Goal: Find contact information: Find contact information

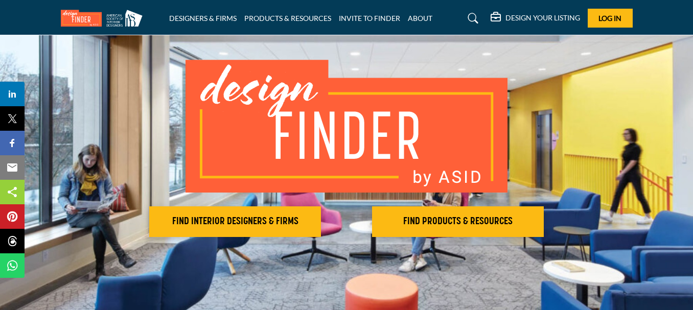
scroll to position [51, 0]
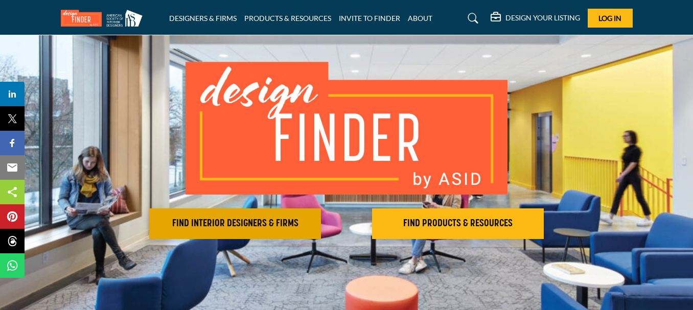
click at [199, 205] on div "FIND INTERIOR DESIGNERS & FIRMS FIND PRODUCTS & RESOURCES Find the products and…" at bounding box center [346, 150] width 571 height 177
click at [200, 218] on h2 "FIND INTERIOR DESIGNERS & FIRMS" at bounding box center [234, 224] width 165 height 12
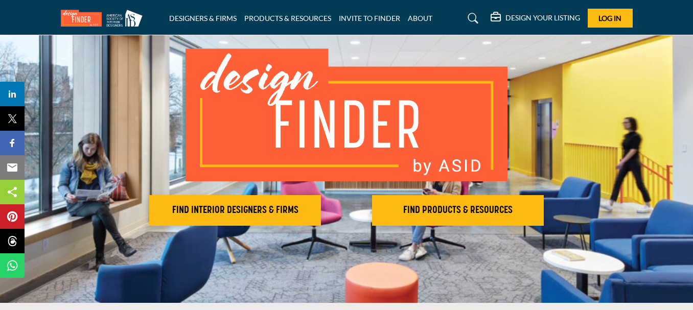
scroll to position [108, 0]
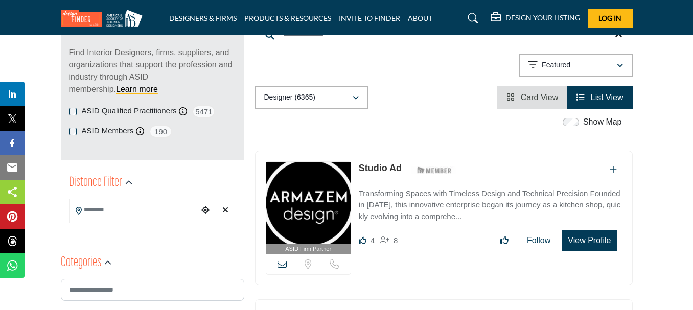
scroll to position [153, 0]
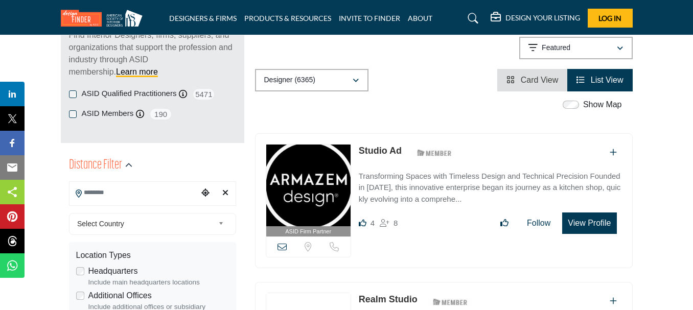
click at [120, 193] on input "Search Location" at bounding box center [133, 193] width 129 height 20
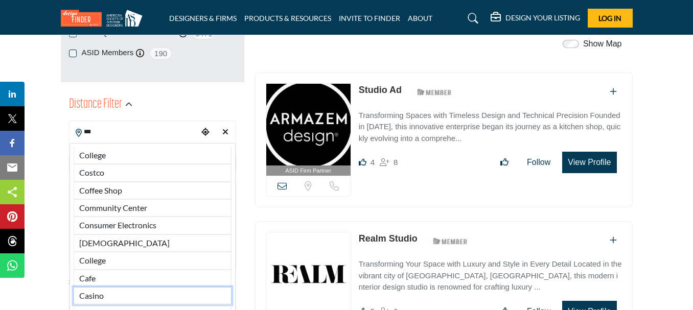
scroll to position [204, 0]
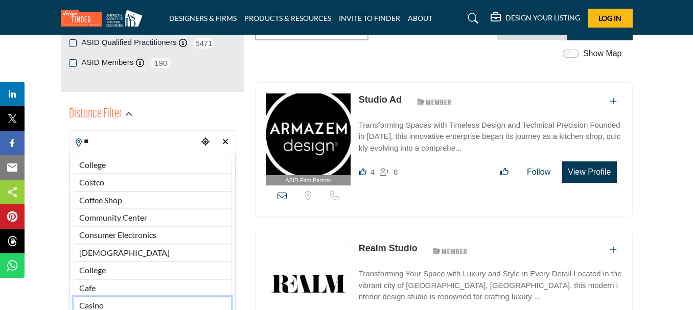
type input "*"
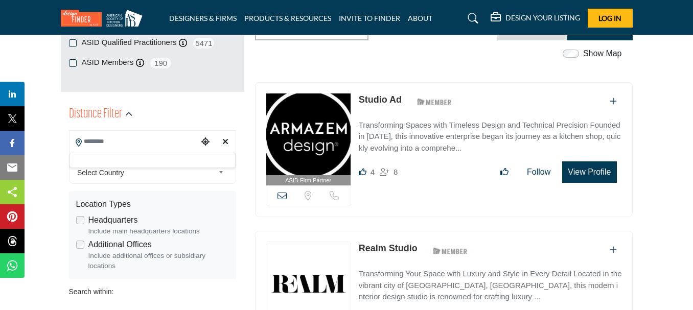
click at [165, 177] on span "Select Country" at bounding box center [145, 172] width 137 height 12
click at [165, 174] on span "Select Country" at bounding box center [145, 172] width 137 height 12
click at [206, 169] on span "Select Country" at bounding box center [145, 172] width 137 height 12
click at [218, 172] on b at bounding box center [222, 172] width 9 height 13
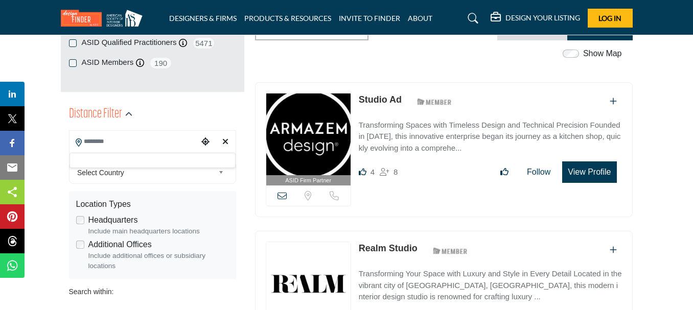
click at [218, 172] on b at bounding box center [222, 172] width 9 height 13
type input "***"
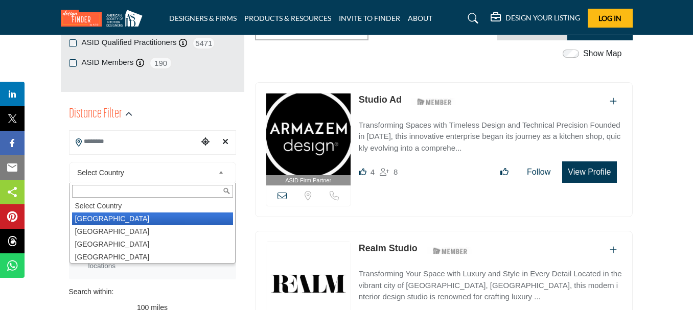
click at [162, 221] on li "United States" at bounding box center [152, 218] width 161 height 13
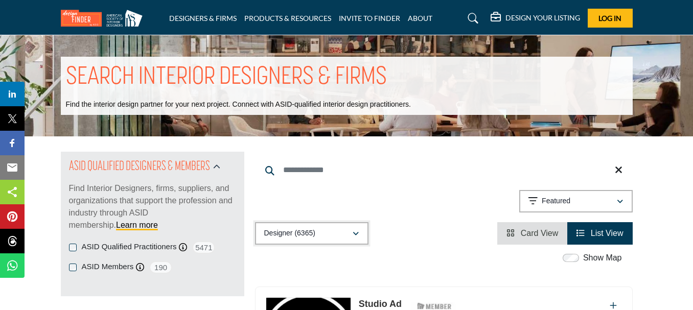
click at [304, 223] on button "Designer (6365)" at bounding box center [311, 233] width 113 height 22
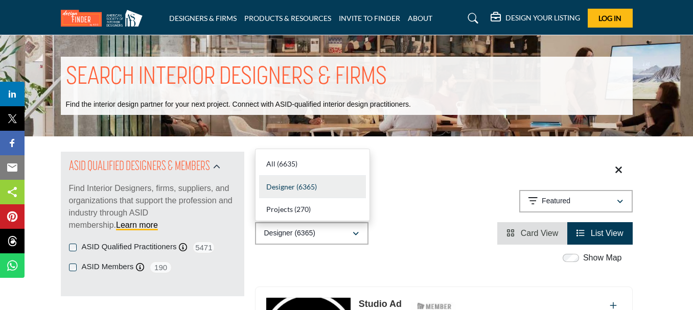
click at [409, 180] on input "Search Keyword" at bounding box center [443, 170] width 377 height 25
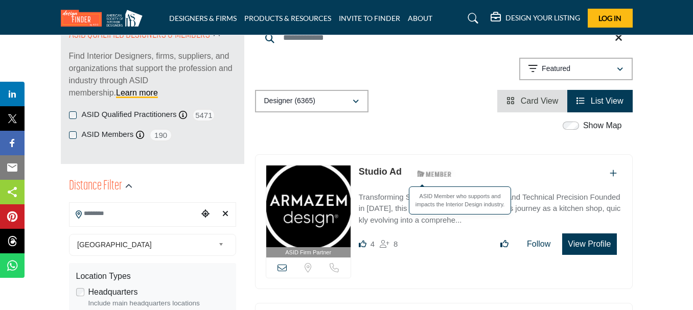
scroll to position [153, 0]
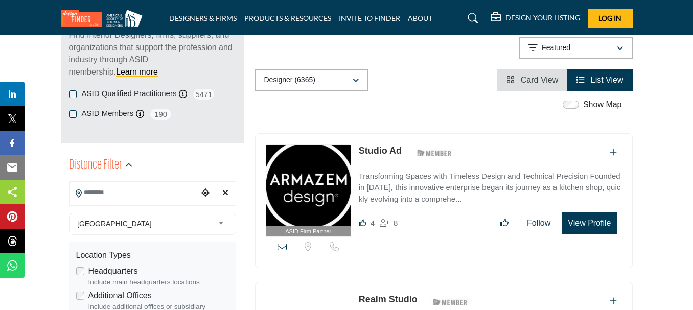
click at [128, 193] on input "Search Location" at bounding box center [133, 193] width 129 height 20
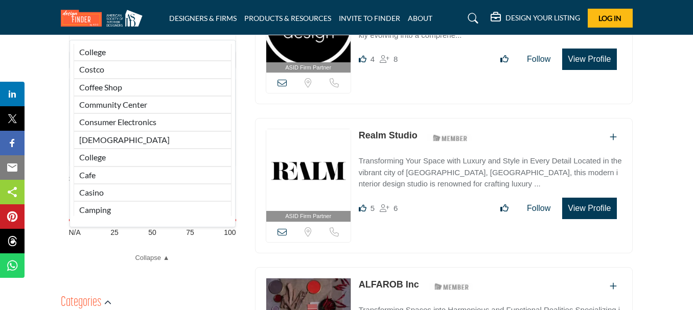
scroll to position [306, 0]
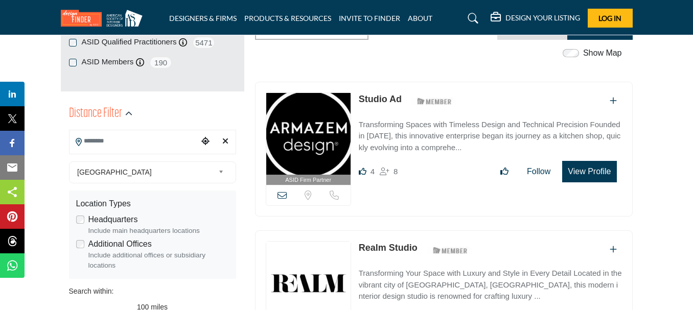
scroll to position [204, 0]
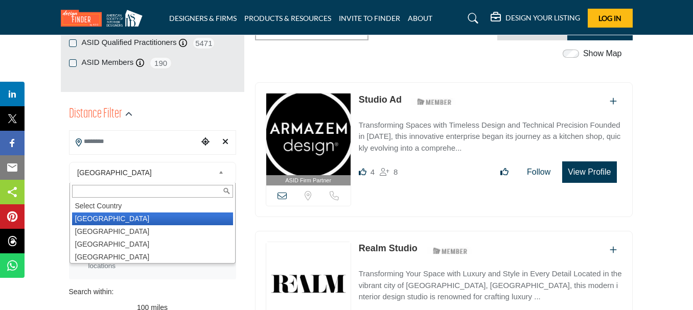
click at [129, 170] on span "United States" at bounding box center [145, 172] width 137 height 12
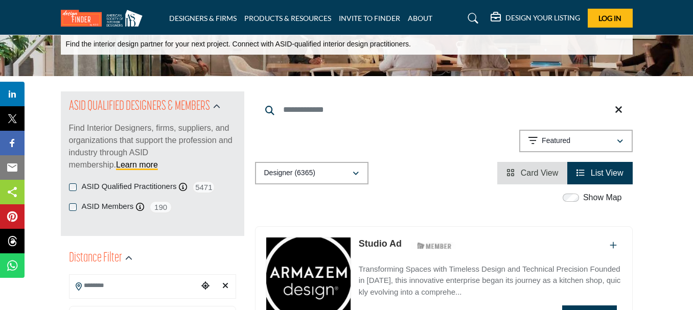
scroll to position [102, 0]
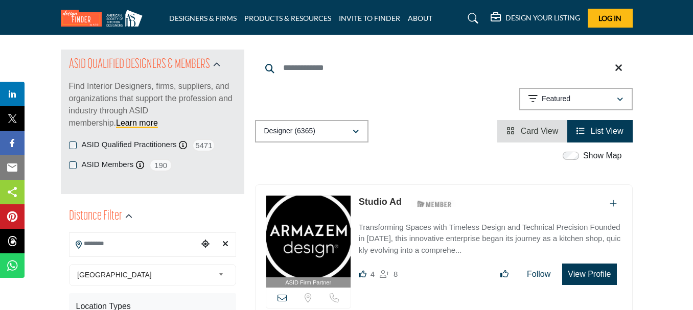
click at [377, 203] on link "Studio Ad" at bounding box center [380, 202] width 43 height 10
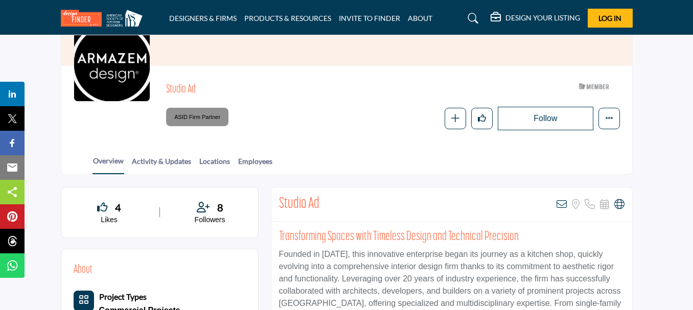
scroll to position [102, 0]
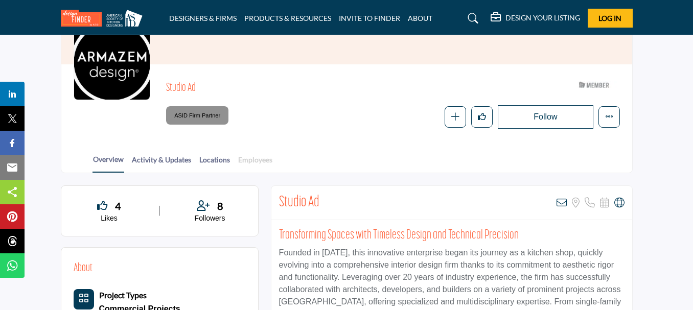
click at [216, 160] on link "Locations" at bounding box center [215, 163] width 32 height 18
click at [250, 161] on link "Employees" at bounding box center [254, 163] width 35 height 18
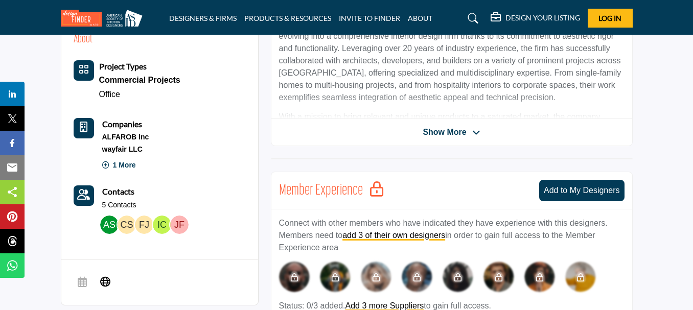
scroll to position [409, 0]
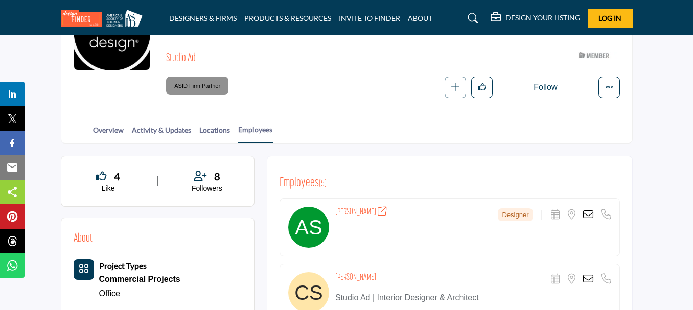
scroll to position [204, 0]
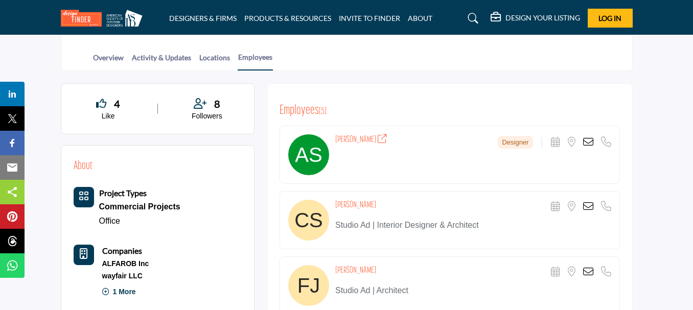
click at [584, 208] on icon at bounding box center [588, 206] width 10 height 10
click at [585, 207] on icon at bounding box center [588, 206] width 10 height 10
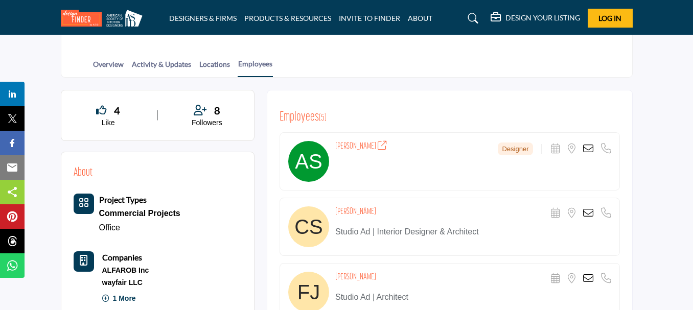
scroll to position [300, 0]
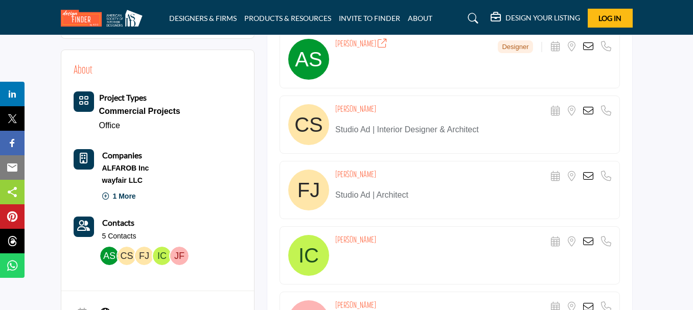
click at [588, 240] on icon at bounding box center [588, 241] width 10 height 10
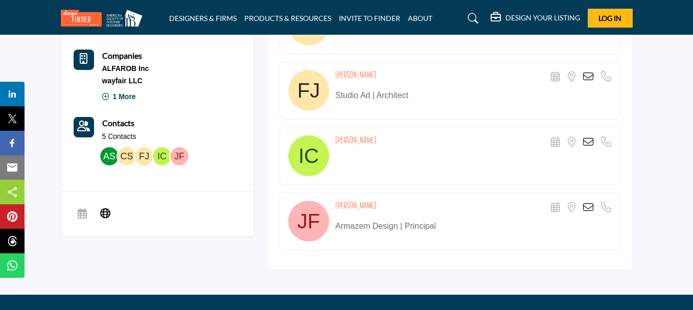
scroll to position [402, 0]
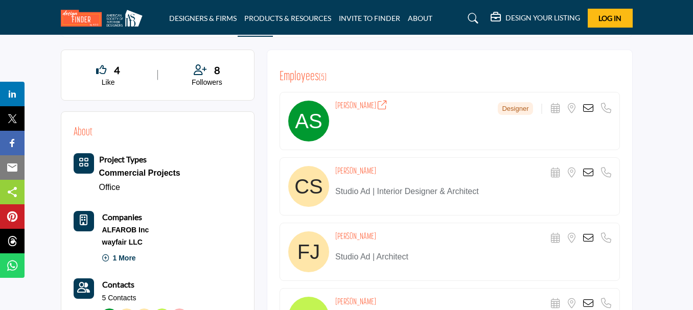
scroll to position [85, 0]
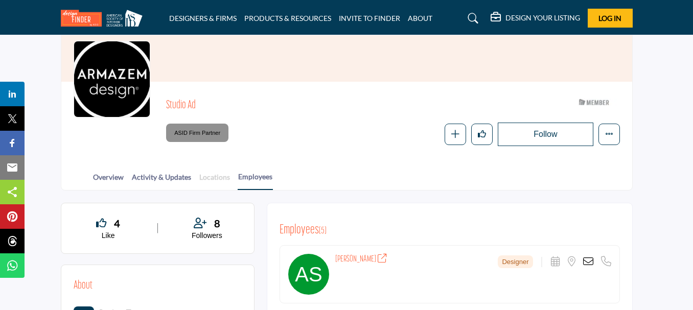
click at [219, 177] on link "Locations" at bounding box center [215, 181] width 32 height 18
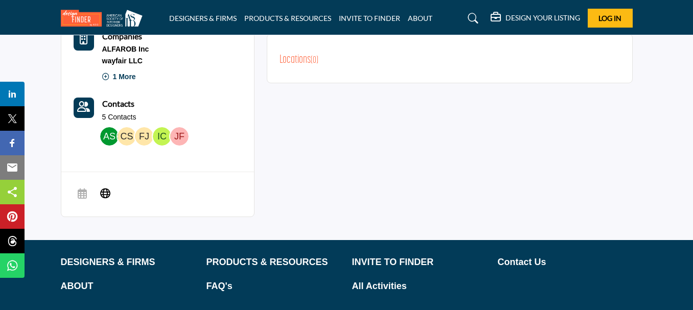
scroll to position [255, 0]
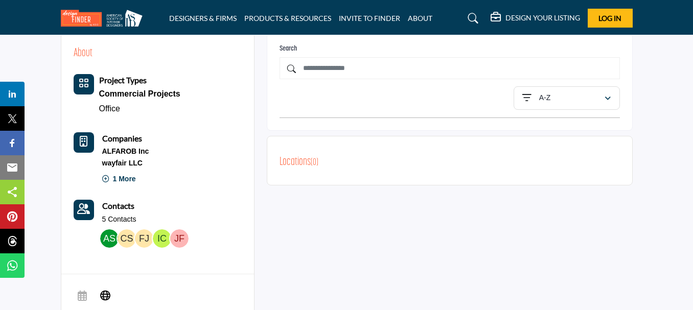
click at [121, 177] on p "1 More" at bounding box center [119, 181] width 34 height 21
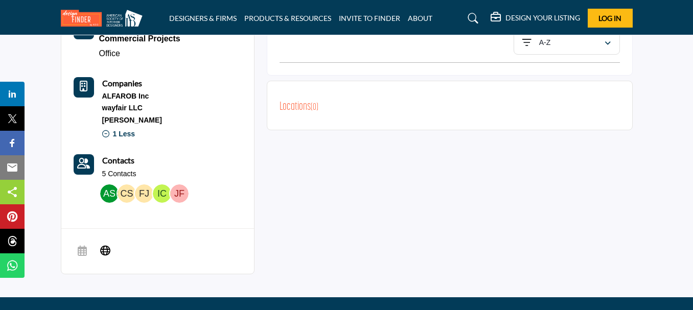
scroll to position [409, 0]
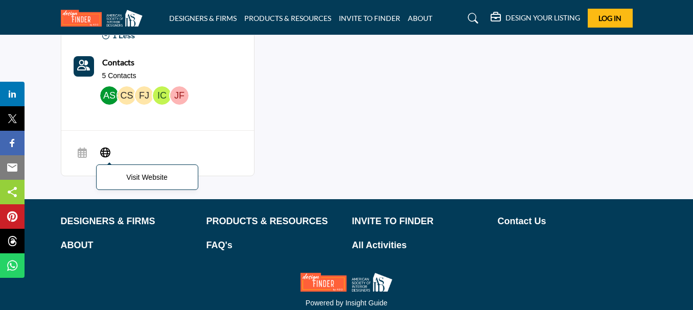
click at [125, 175] on p "Visit Website" at bounding box center [147, 177] width 91 height 14
